Goal: Information Seeking & Learning: Learn about a topic

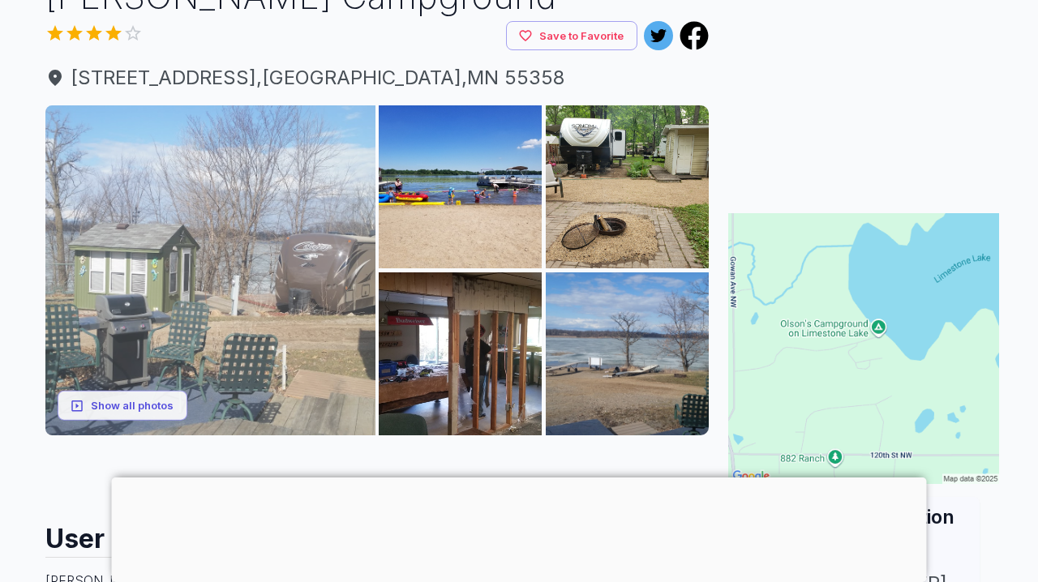
scroll to position [147, 0]
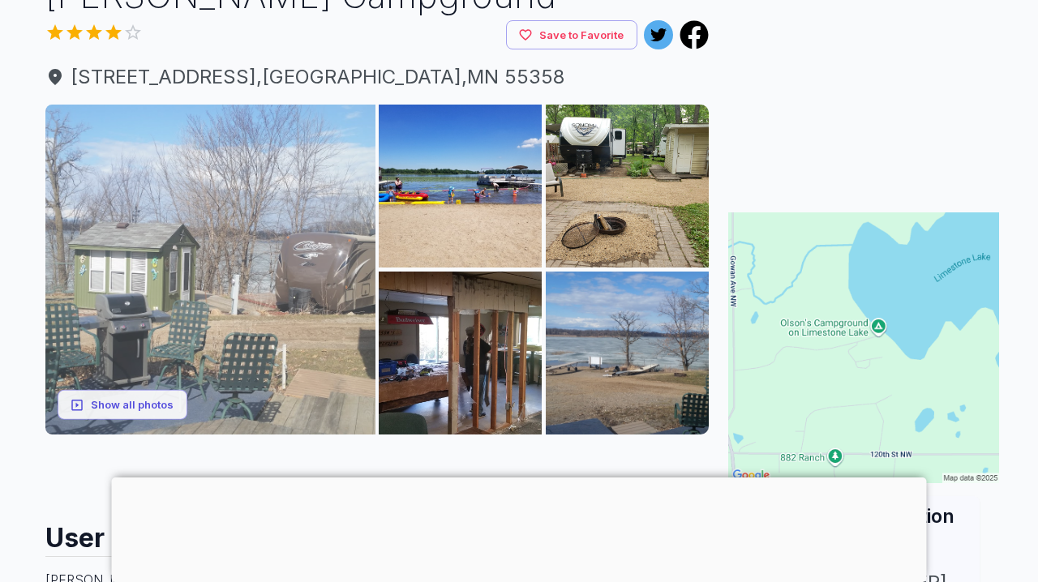
click at [266, 208] on img at bounding box center [210, 270] width 330 height 330
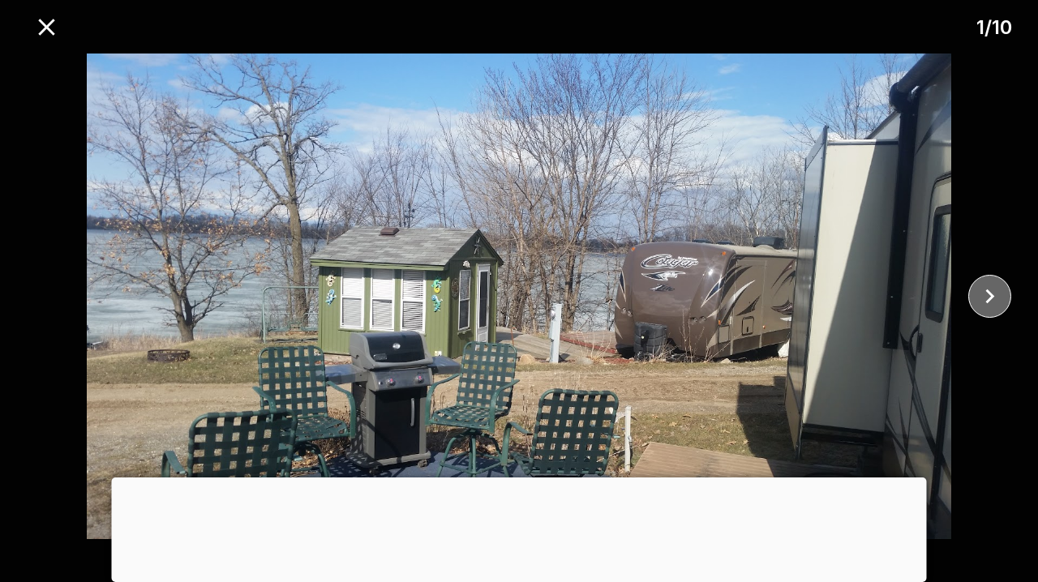
click at [989, 290] on icon "close" at bounding box center [989, 296] width 28 height 28
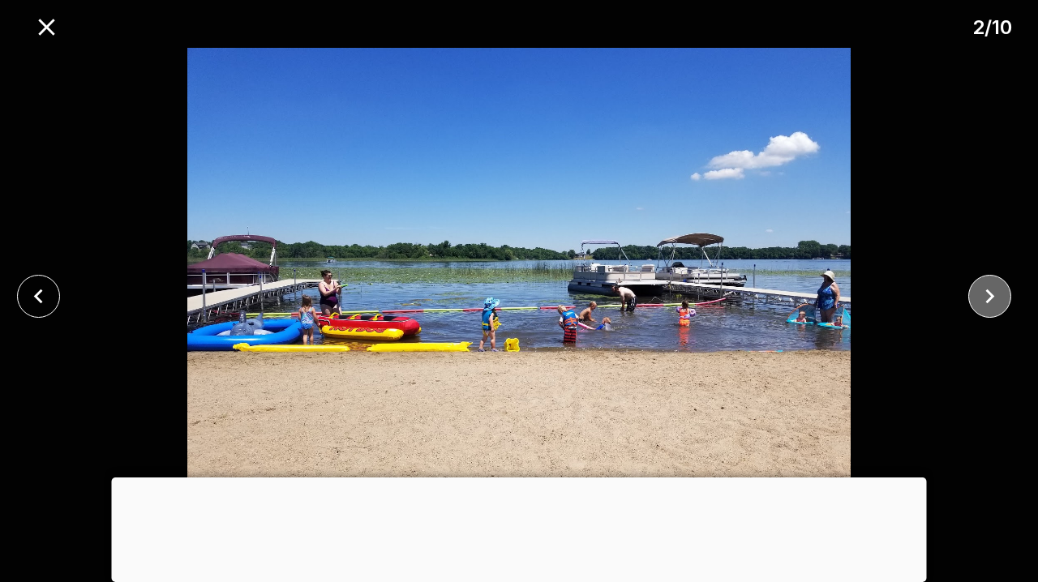
click at [989, 290] on icon "close" at bounding box center [989, 296] width 28 height 28
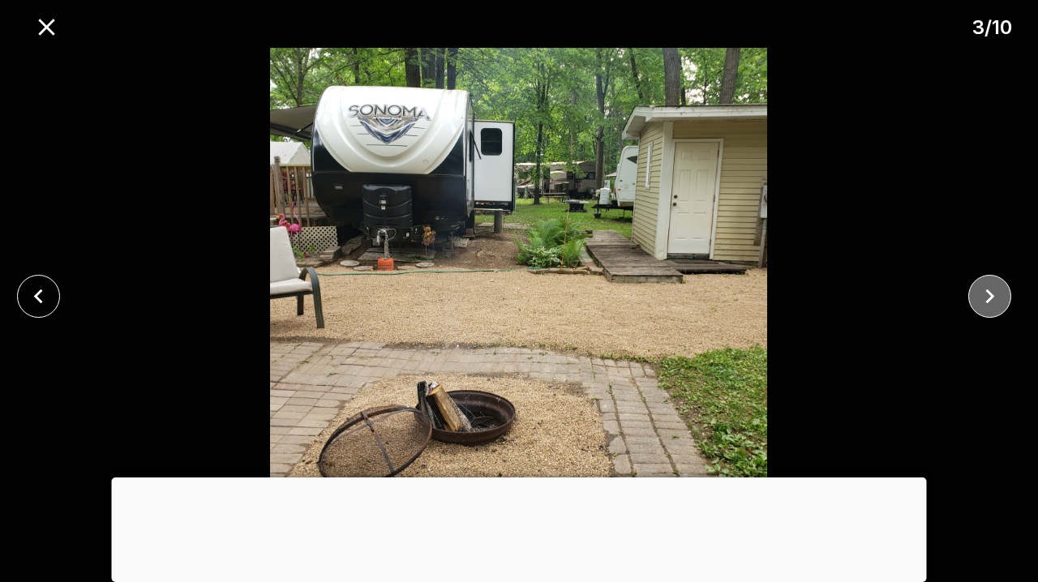
click at [989, 290] on icon "close" at bounding box center [989, 296] width 28 height 28
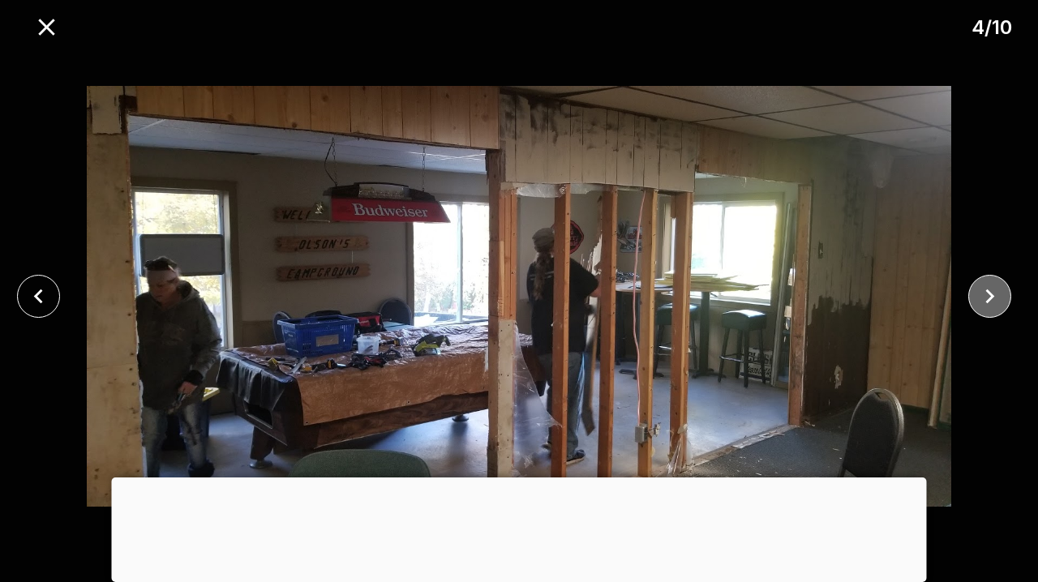
click at [989, 290] on icon "close" at bounding box center [989, 296] width 28 height 28
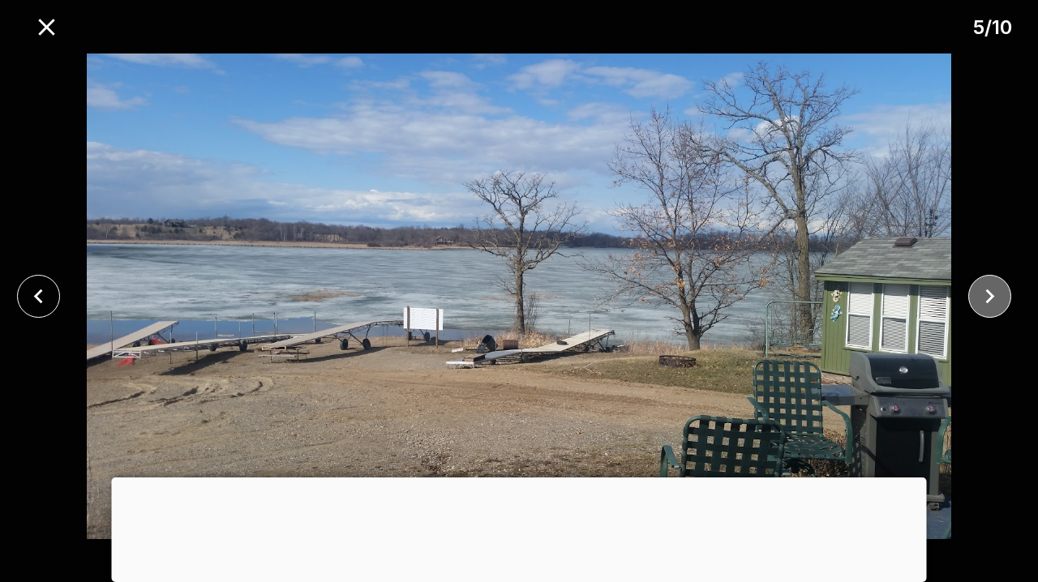
click at [989, 290] on icon "close" at bounding box center [989, 296] width 28 height 28
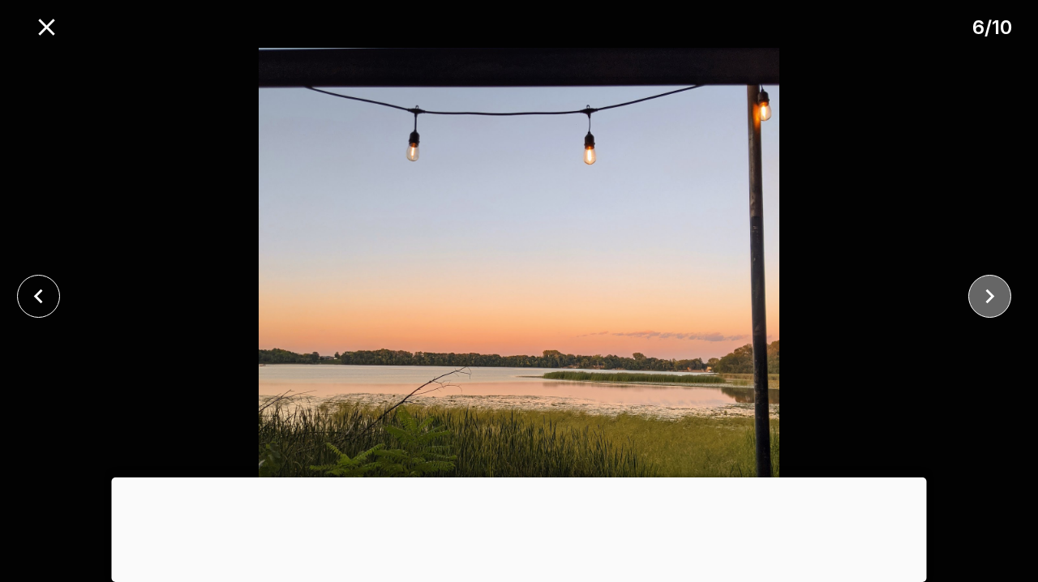
click at [989, 290] on icon "close" at bounding box center [989, 296] width 28 height 28
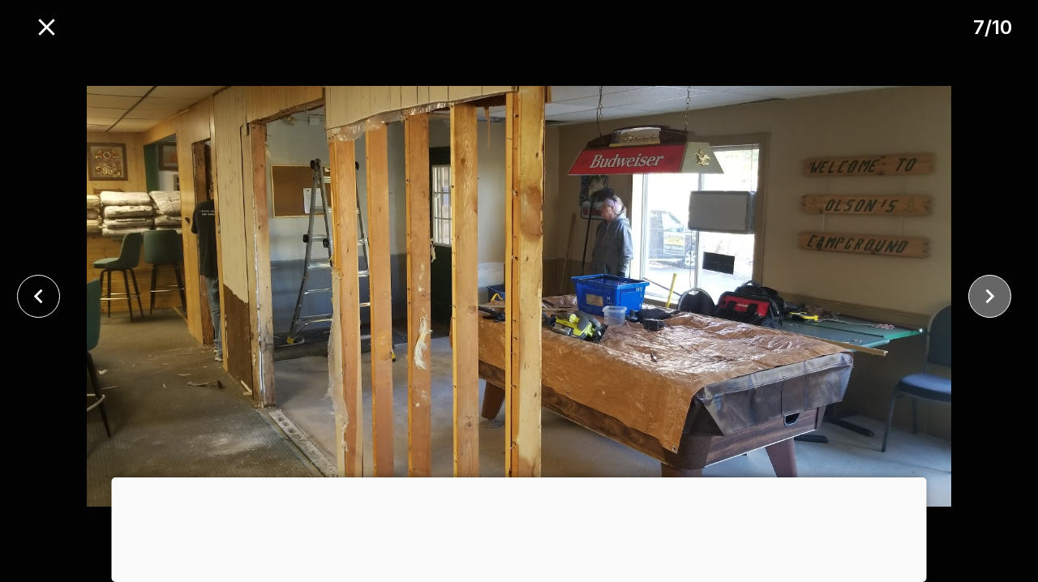
click at [989, 290] on icon "close" at bounding box center [989, 296] width 28 height 28
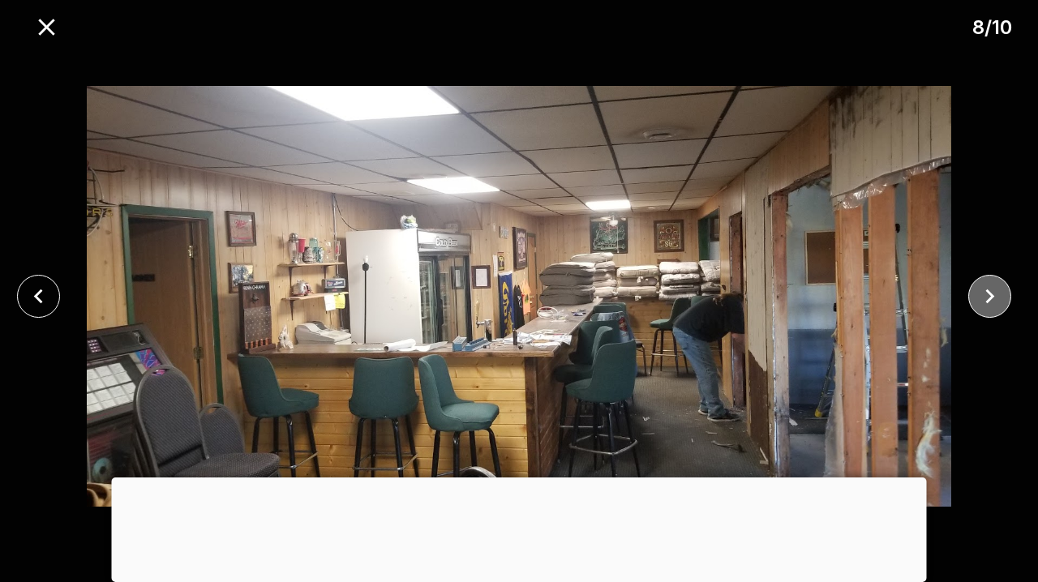
click at [989, 290] on icon "close" at bounding box center [989, 296] width 28 height 28
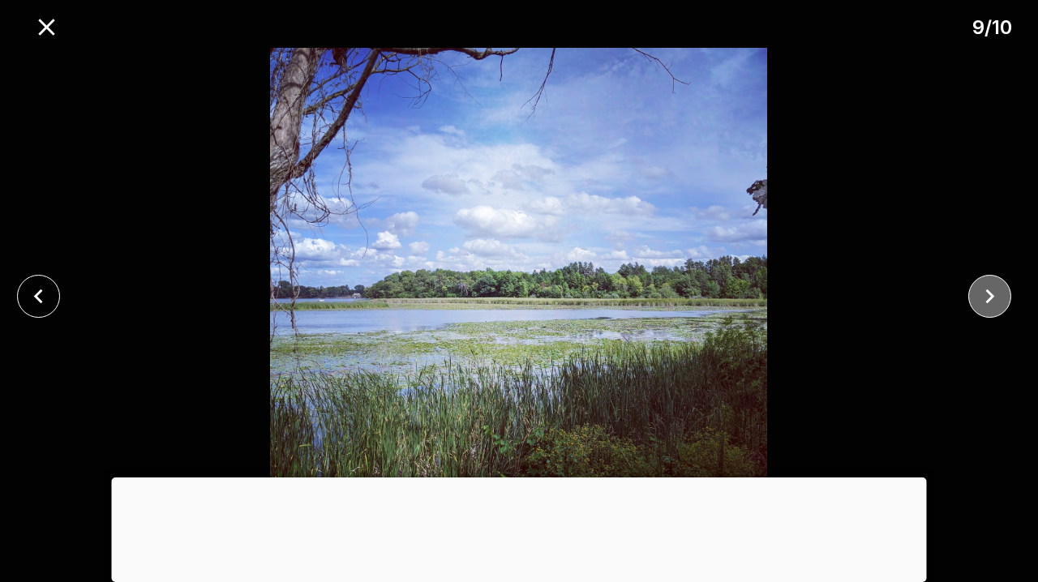
click at [989, 290] on icon "close" at bounding box center [989, 296] width 28 height 28
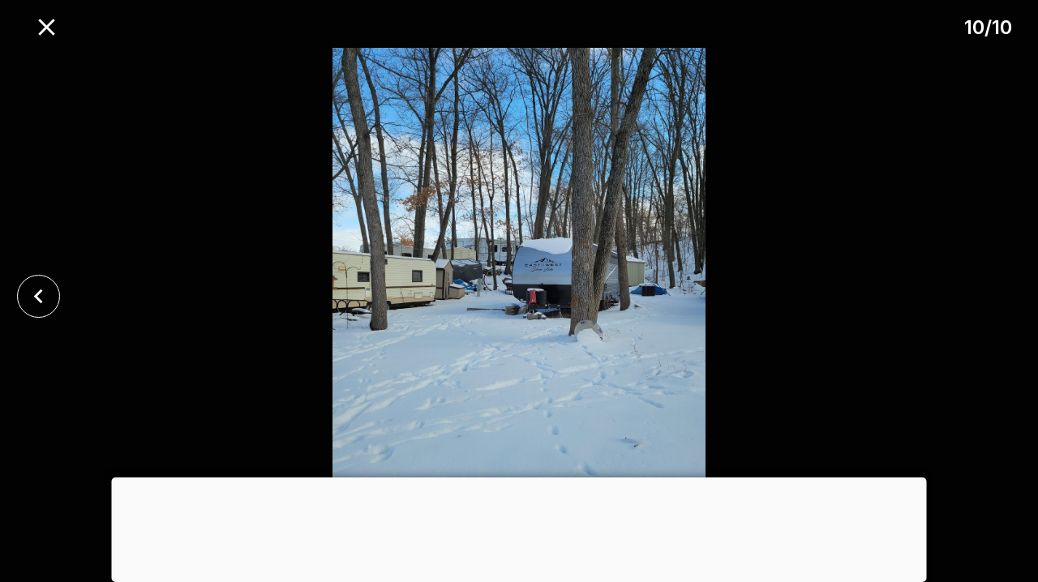
click at [989, 290] on div at bounding box center [519, 296] width 1038 height 497
click at [49, 28] on icon "close" at bounding box center [46, 27] width 28 height 28
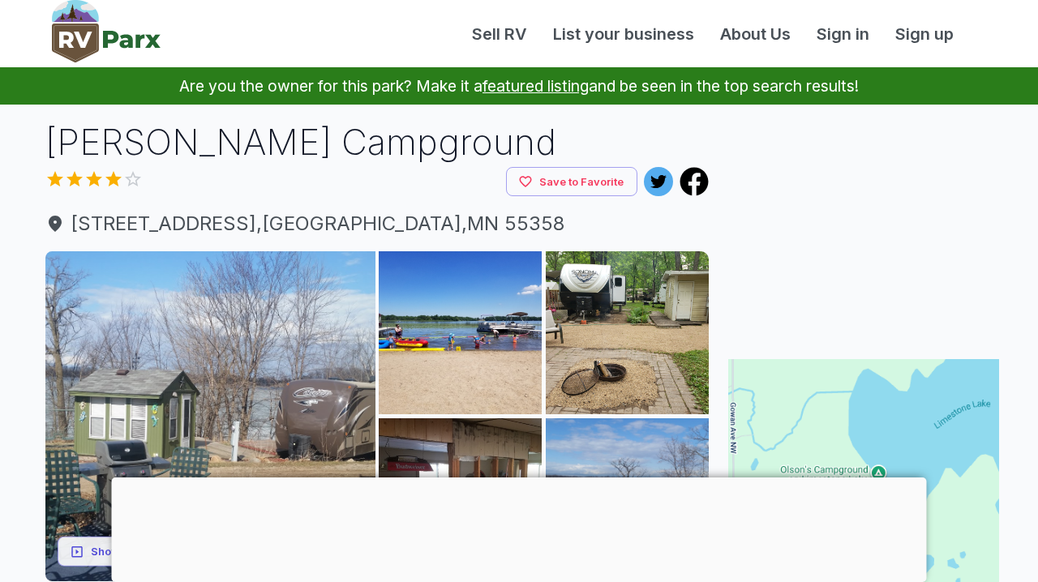
scroll to position [0, 0]
